Goal: Check status: Check status

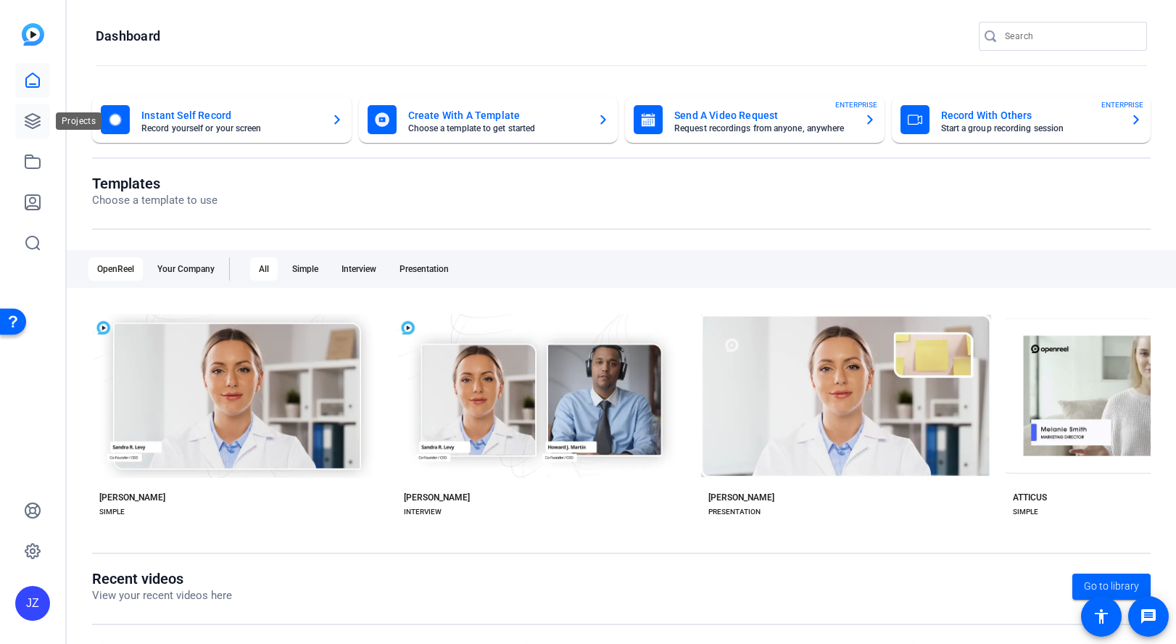
click at [26, 116] on icon at bounding box center [32, 120] width 17 height 17
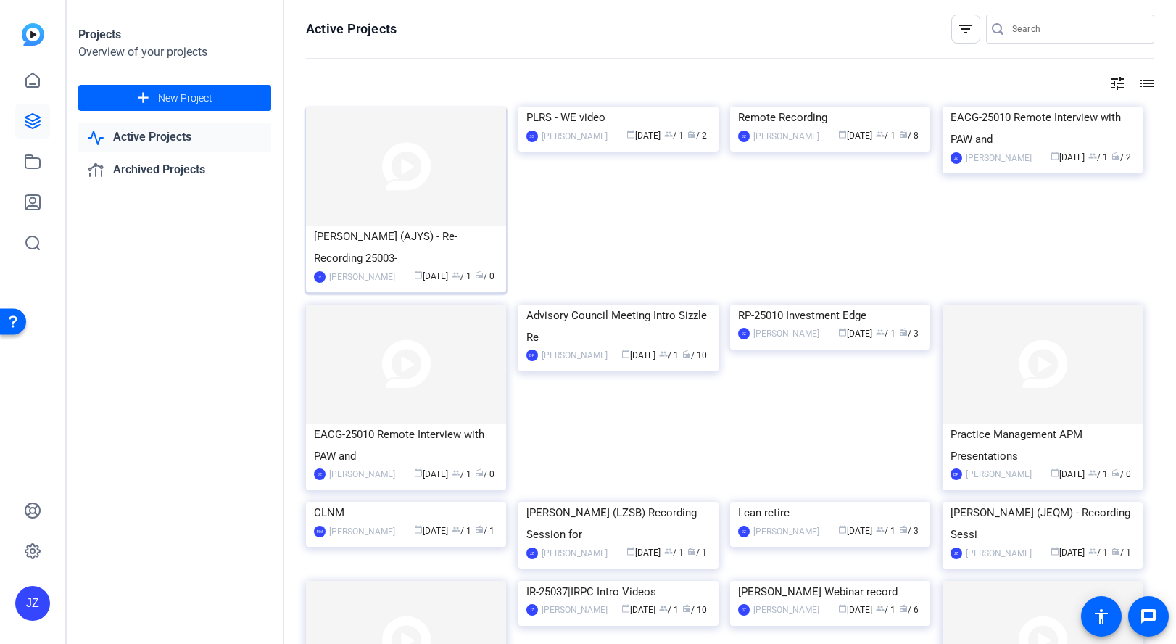
click at [368, 258] on div "[PERSON_NAME] (AJYS) - Re-Recording 25003-" at bounding box center [406, 246] width 184 height 43
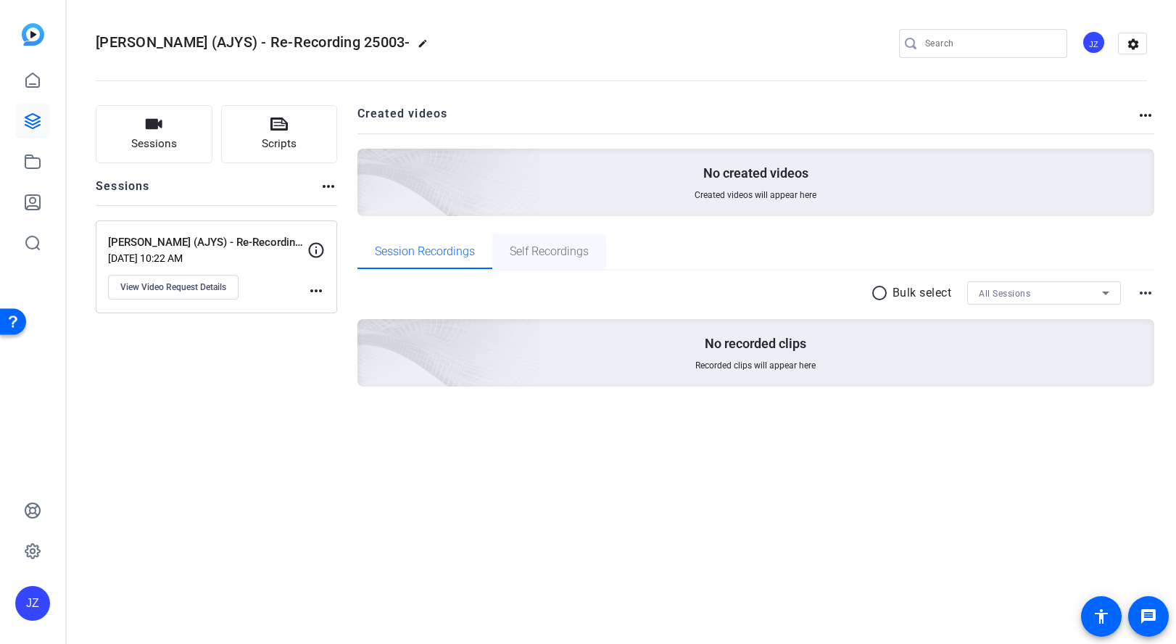
click at [544, 246] on span "Self Recordings" at bounding box center [549, 252] width 79 height 12
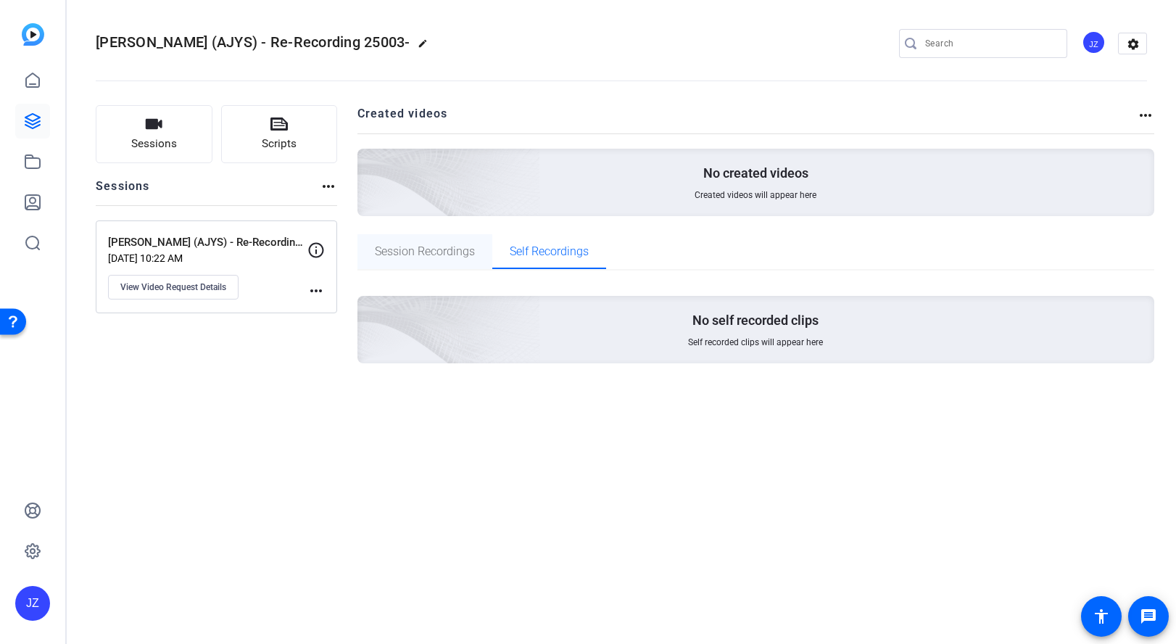
click at [410, 253] on span "Session Recordings" at bounding box center [425, 252] width 100 height 12
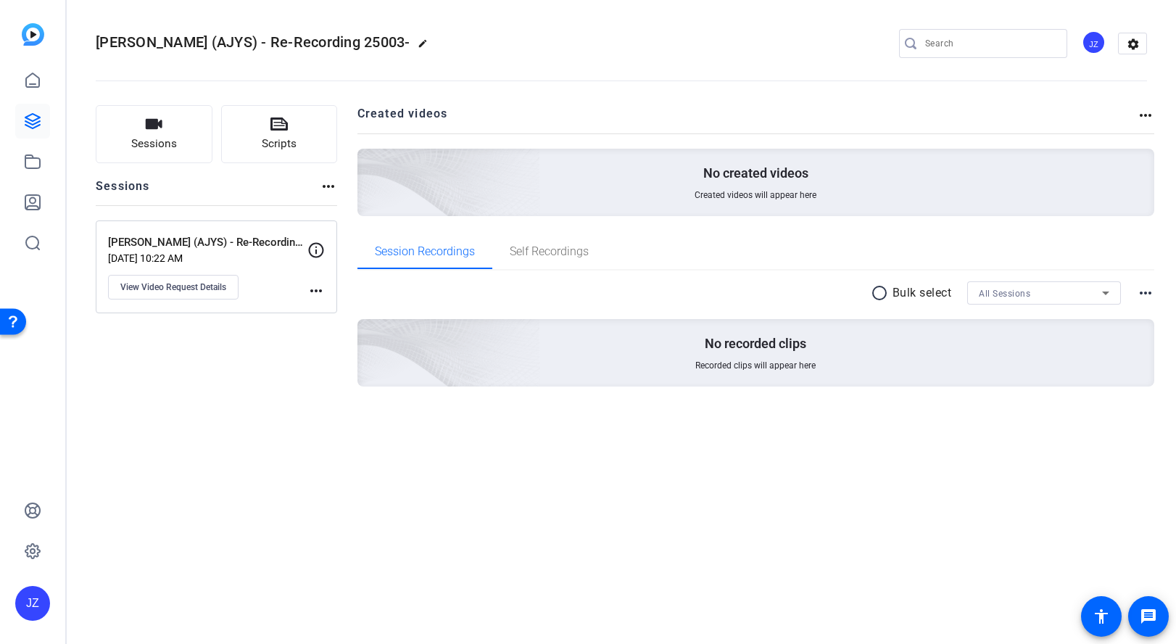
click at [318, 250] on icon at bounding box center [315, 249] width 17 height 17
click at [320, 283] on mat-icon "more_horiz" at bounding box center [315, 290] width 17 height 17
drag, startPoint x: 257, startPoint y: 346, endPoint x: 146, endPoint y: 278, distance: 129.8
click at [254, 344] on div at bounding box center [588, 322] width 1176 height 644
click at [164, 290] on span "View Video Request Details" at bounding box center [173, 287] width 106 height 12
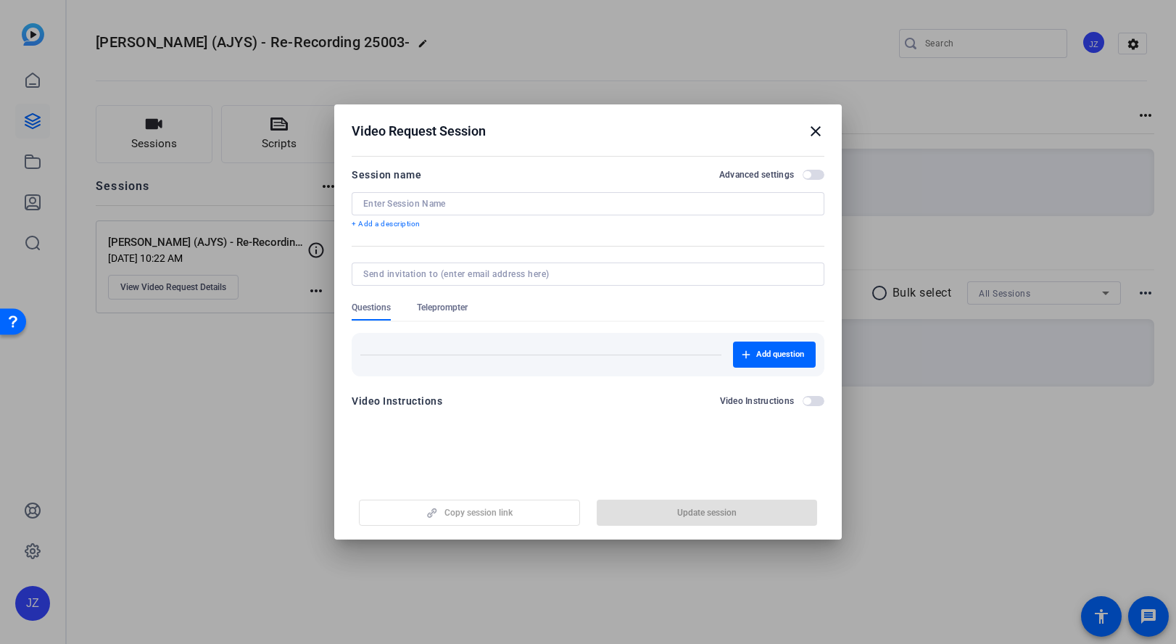
type input "[PERSON_NAME] (AJYS) - Re-Recording 25003-01"
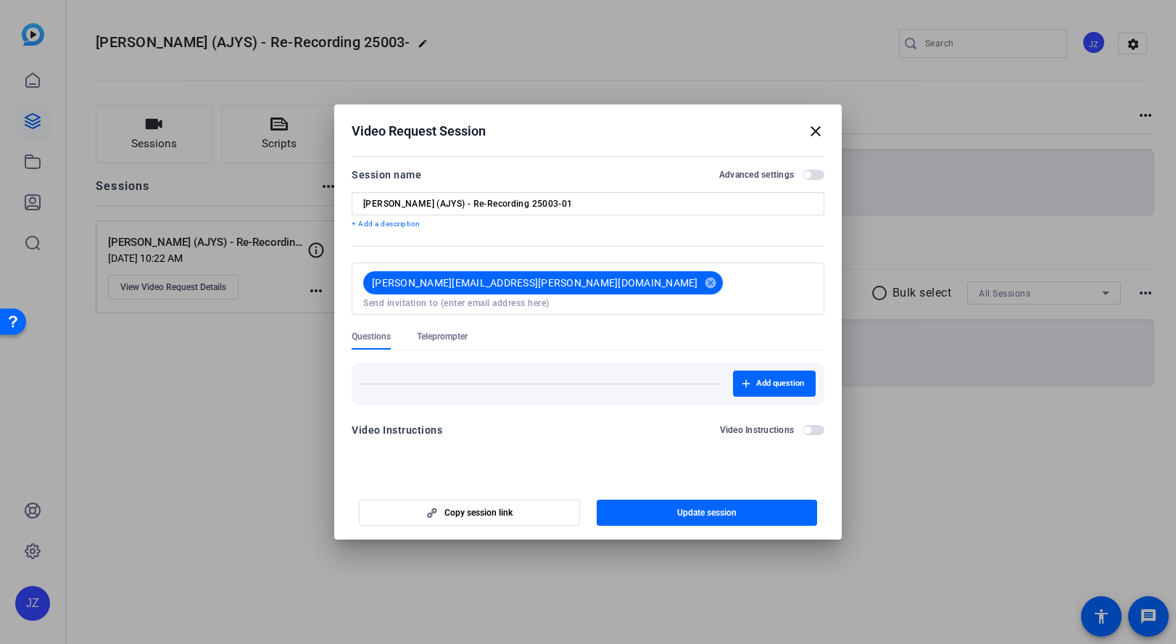
click at [813, 129] on mat-icon "close" at bounding box center [815, 131] width 17 height 17
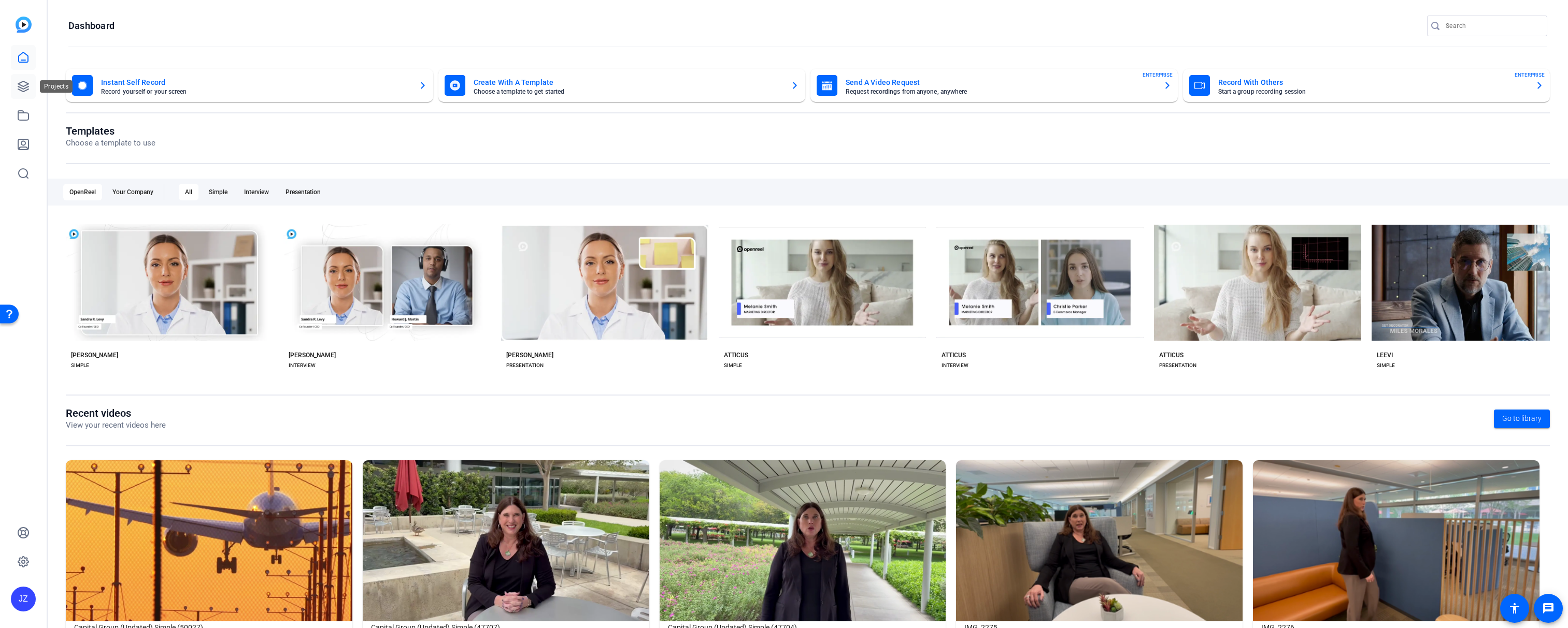
drag, startPoint x: 24, startPoint y: 86, endPoint x: 29, endPoint y: 89, distance: 5.8
click at [24, 86] on icon at bounding box center [23, 86] width 10 height 10
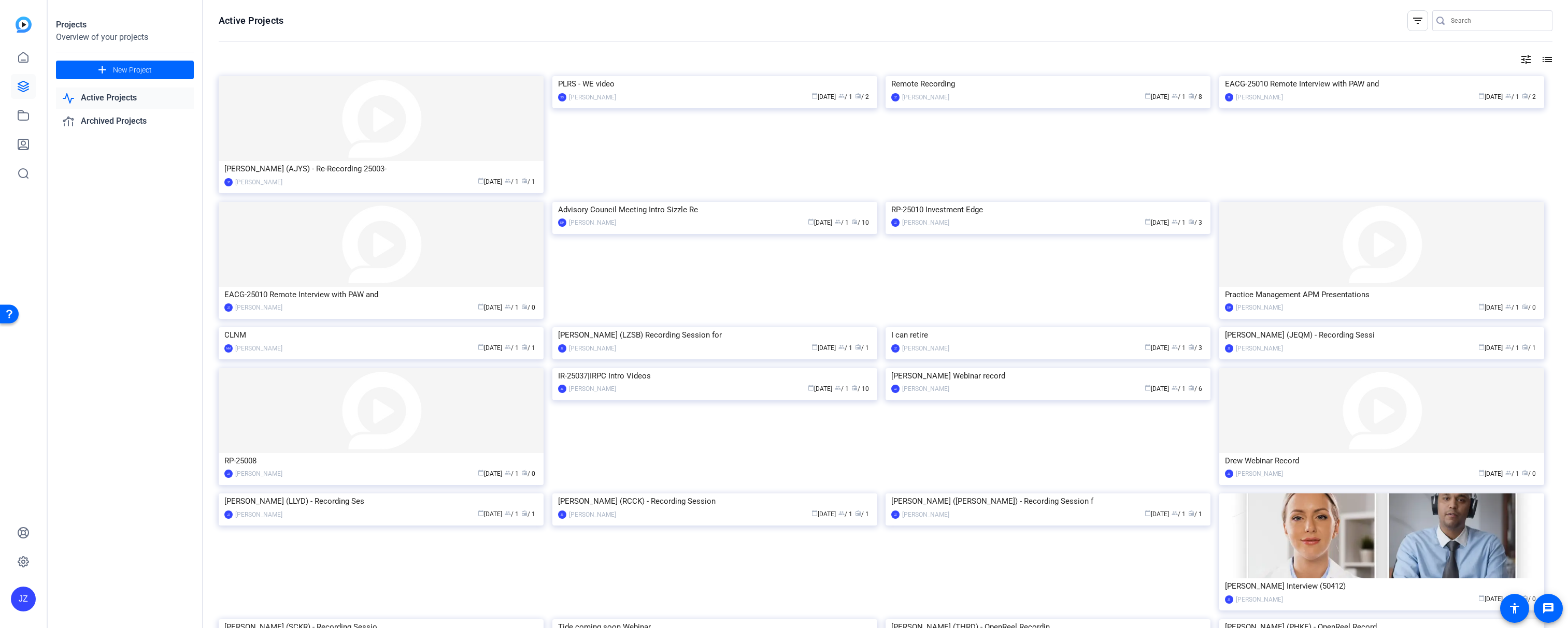
click at [455, 39] on openreel-divider-bar at bounding box center [886, 41] width 1334 height 22
click at [427, 175] on mat-card-content "[PERSON_NAME] (AJYS) - Re-Recording 25003- JZ [PERSON_NAME] calendar_today [DAT…" at bounding box center [381, 178] width 330 height 35
